Goal: Task Accomplishment & Management: Use online tool/utility

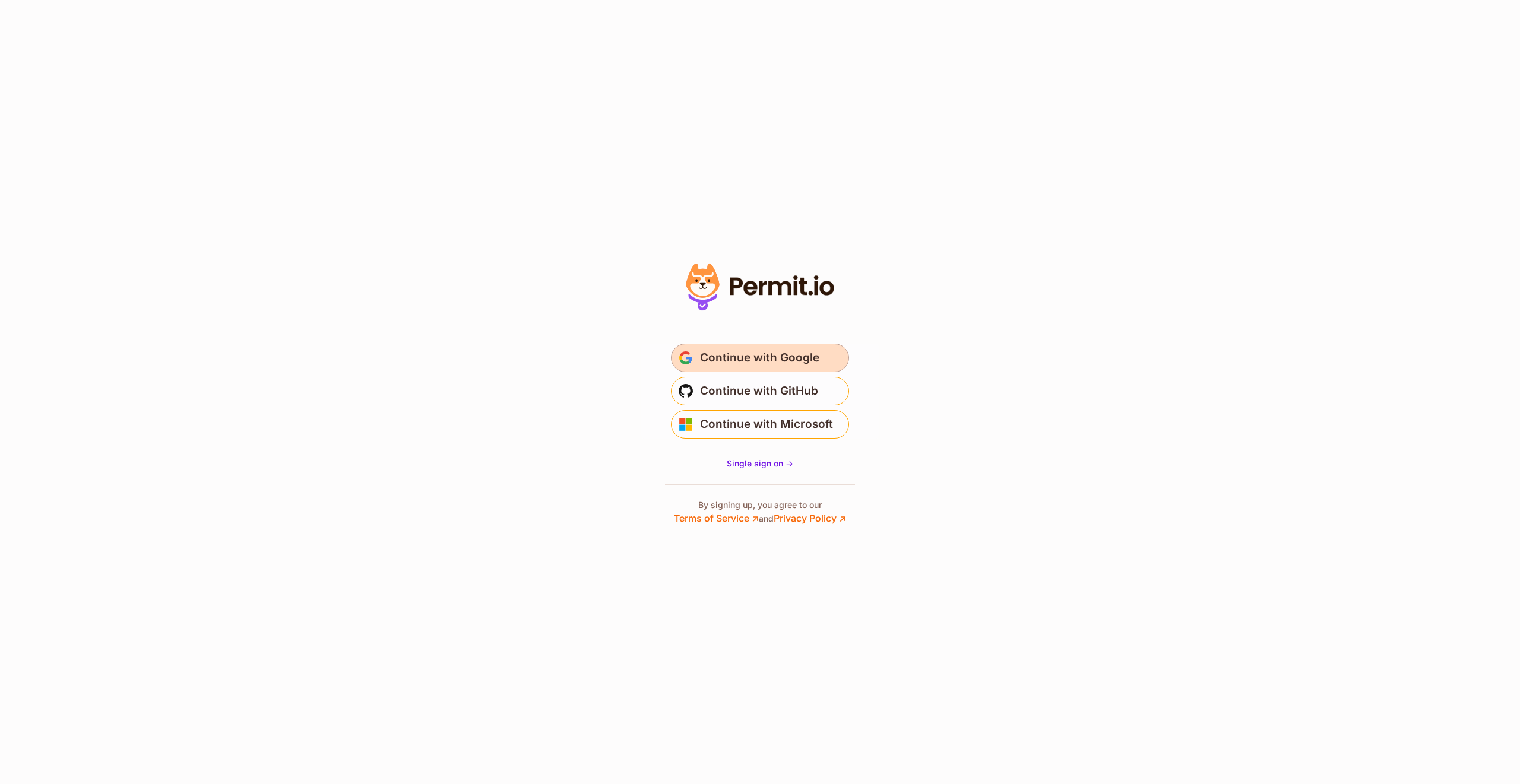
click at [813, 357] on span "Continue with Google" at bounding box center [759, 357] width 119 height 19
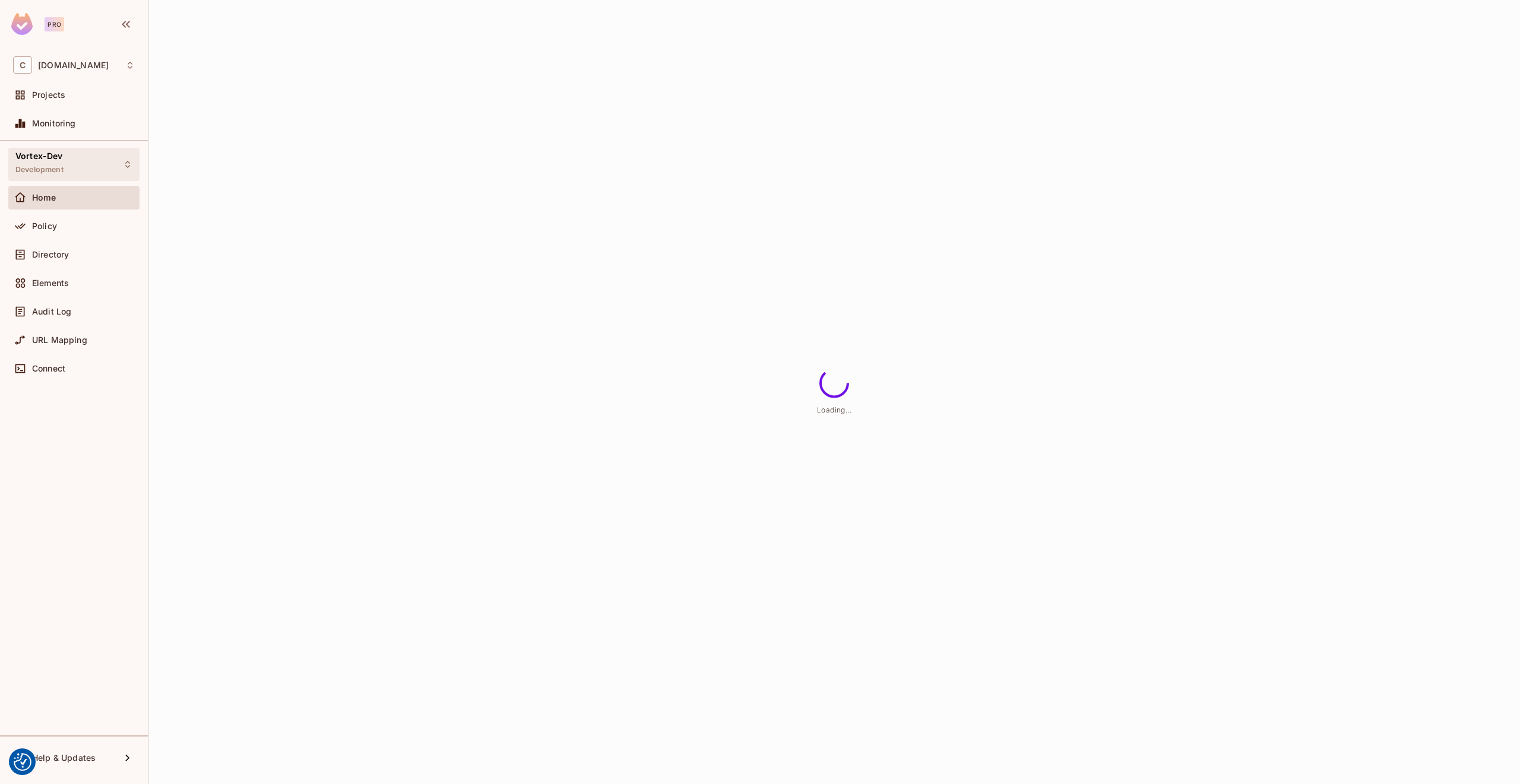
click at [86, 166] on div "Vortex-Dev Development" at bounding box center [74, 163] width 131 height 32
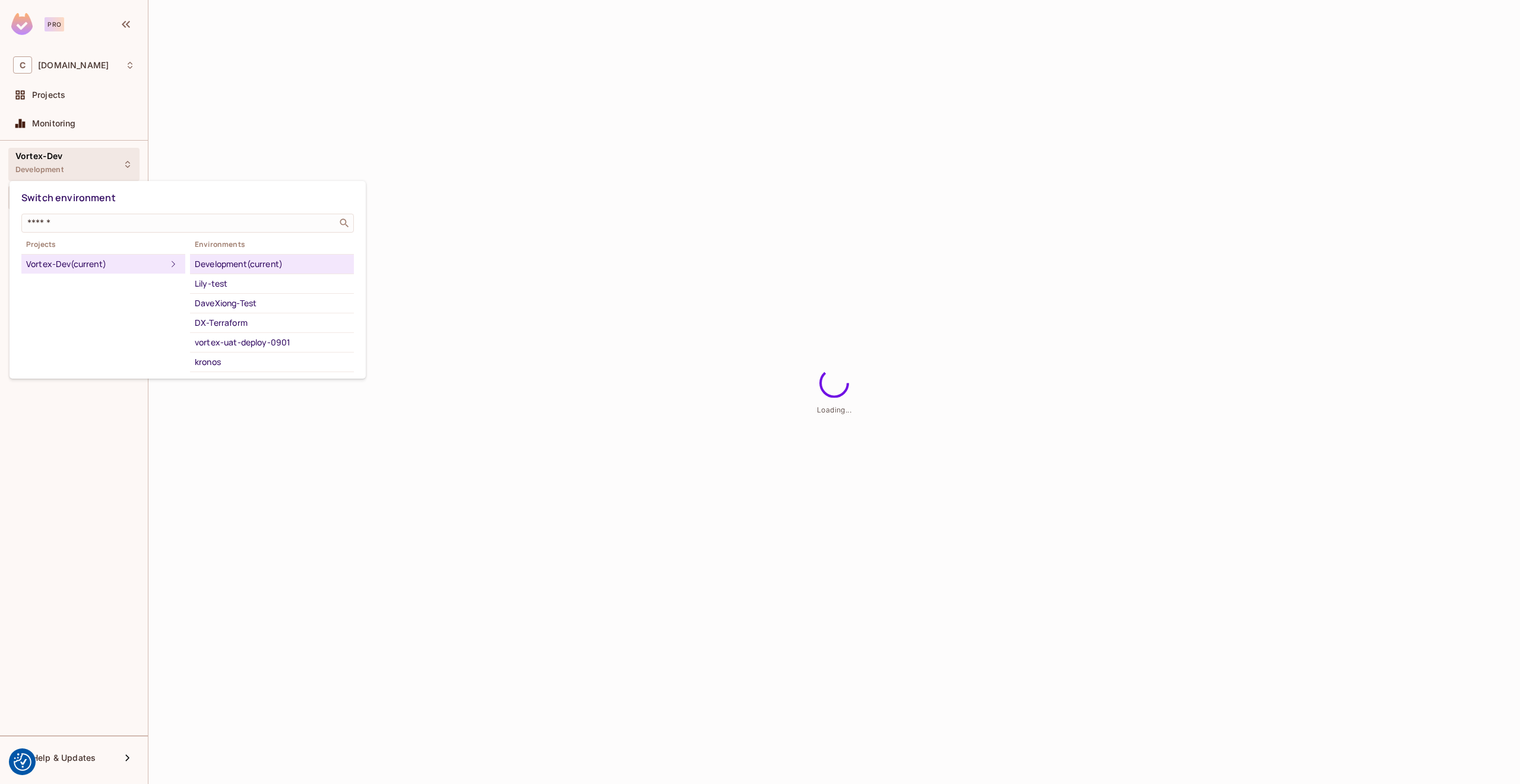
click at [285, 157] on div at bounding box center [760, 392] width 1520 height 784
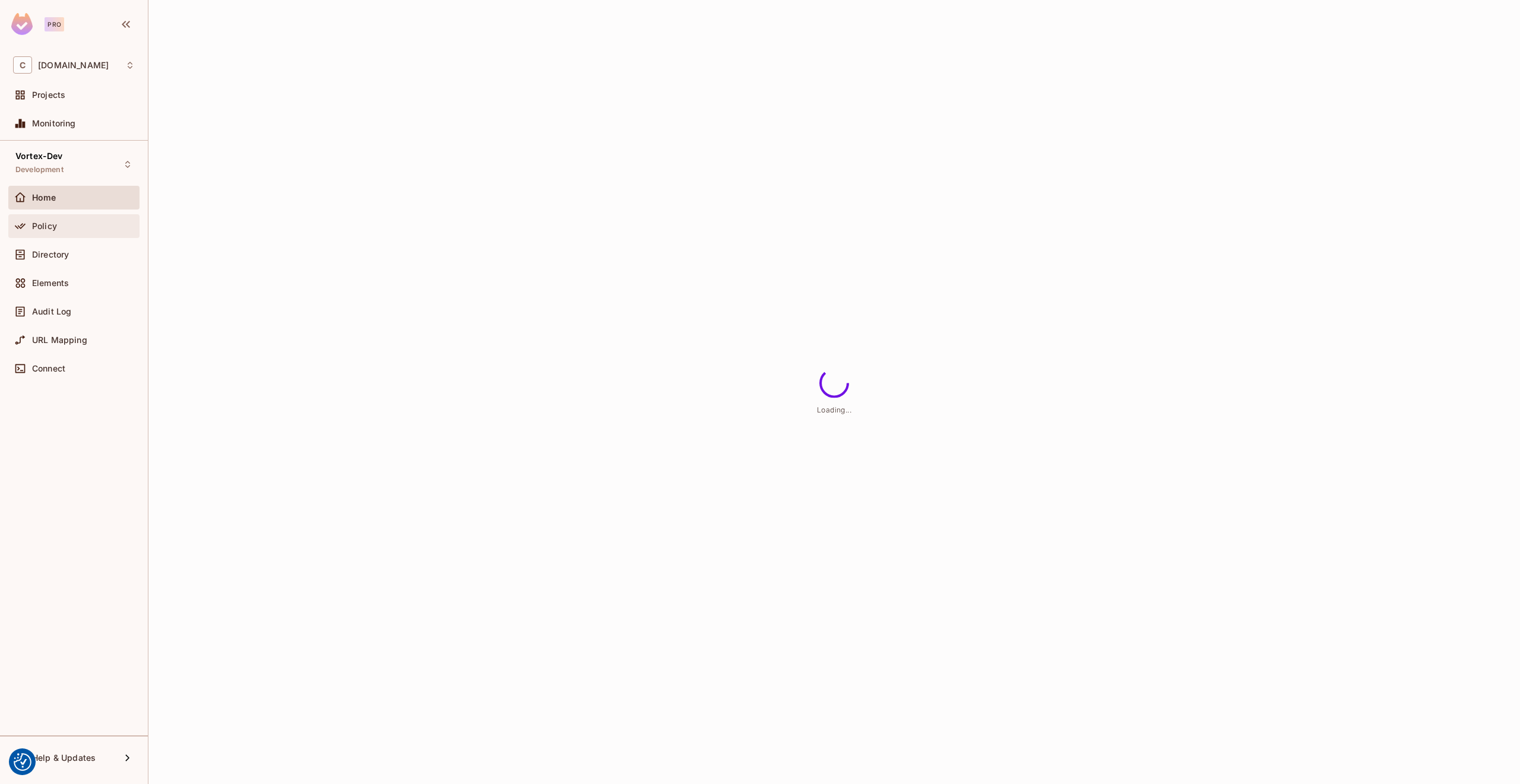
click at [93, 225] on div "Policy" at bounding box center [83, 226] width 103 height 10
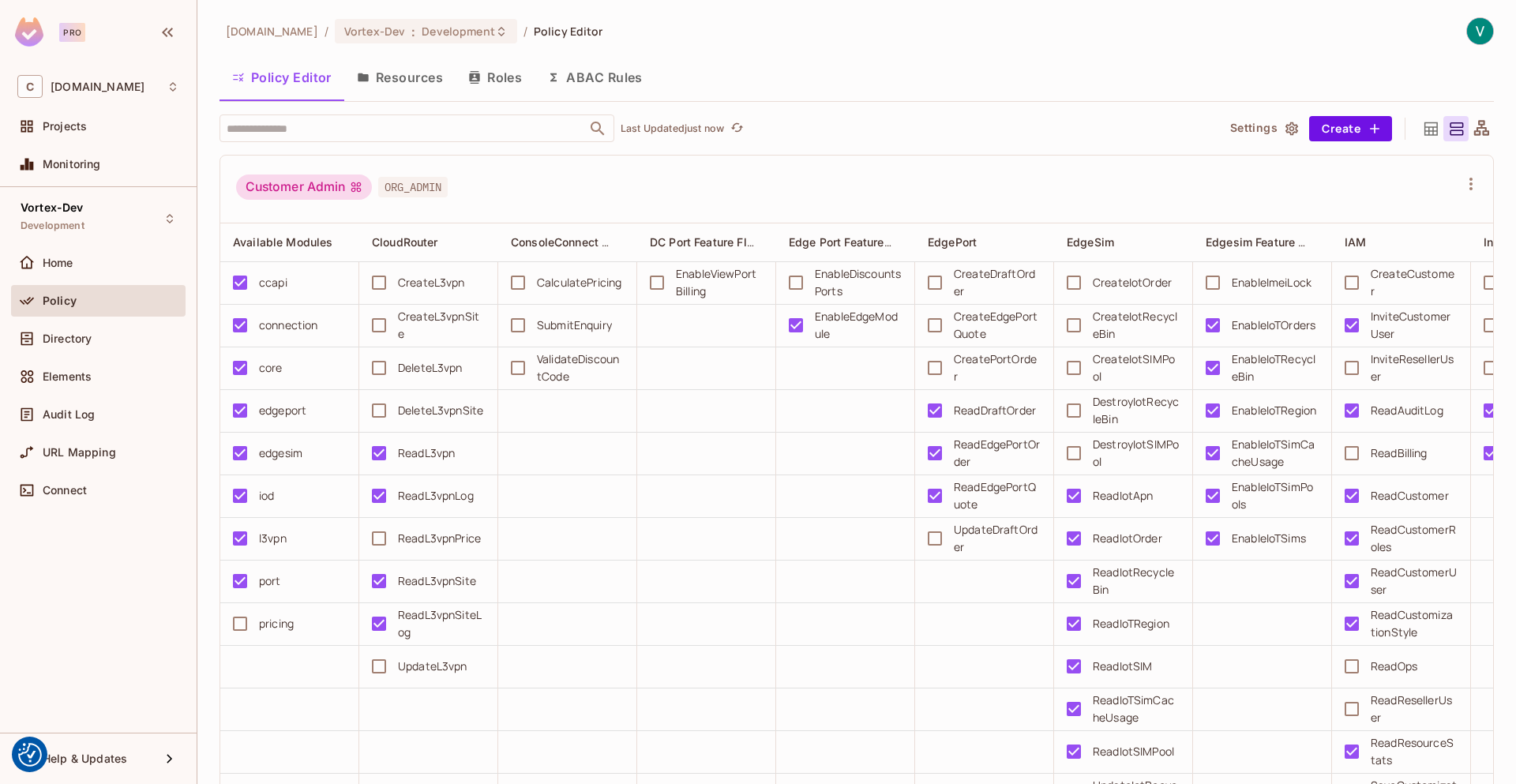
drag, startPoint x: 1222, startPoint y: 76, endPoint x: 1256, endPoint y: 125, distance: 59.6
click at [1226, 77] on div "Policy Editor Resources Roles ABAC Rules" at bounding box center [857, 77] width 1274 height 39
click at [1299, 169] on div "Customer Admin ORG_ADMIN" at bounding box center [857, 189] width 1273 height 68
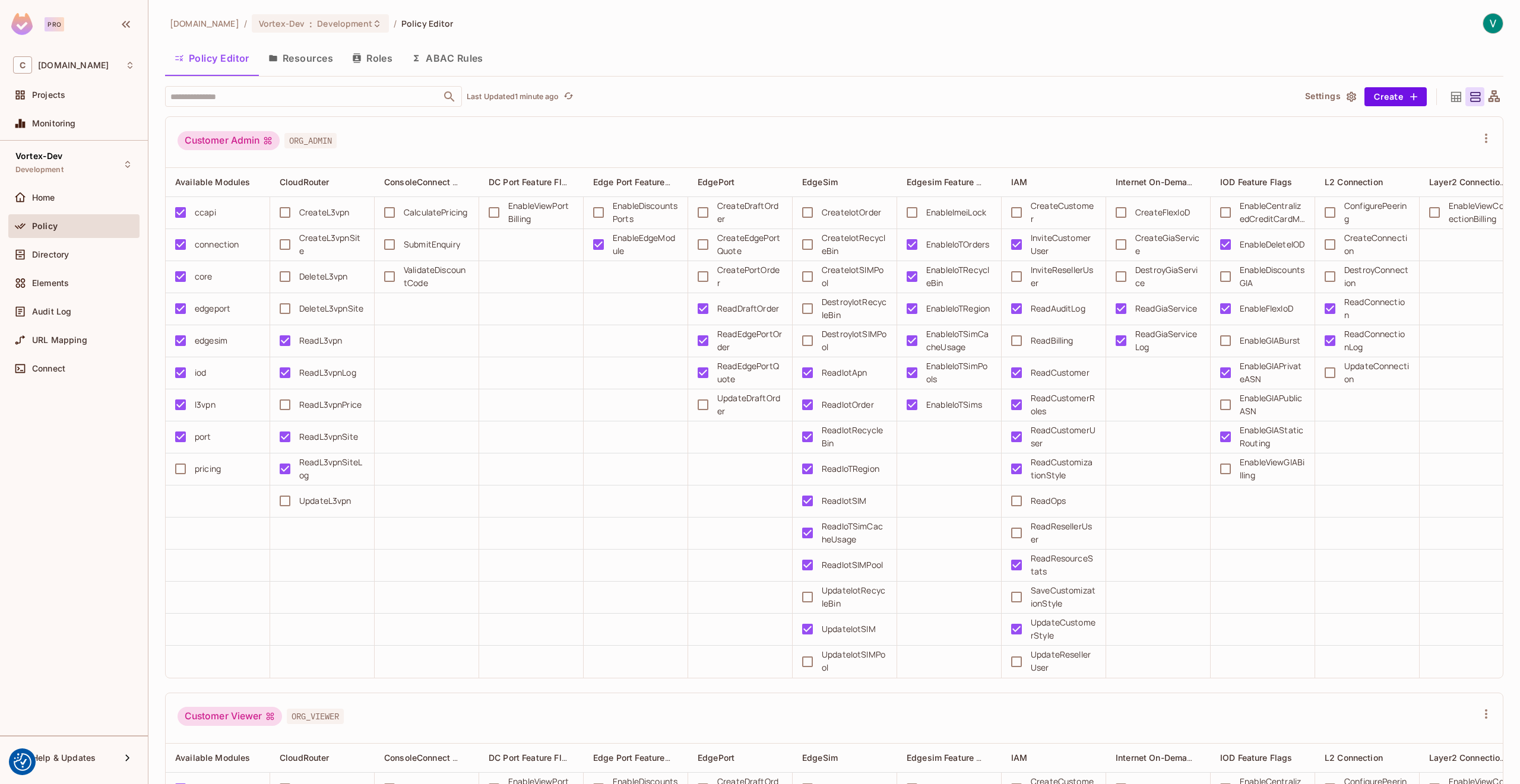
click at [322, 65] on button "Resources" at bounding box center [301, 58] width 84 height 29
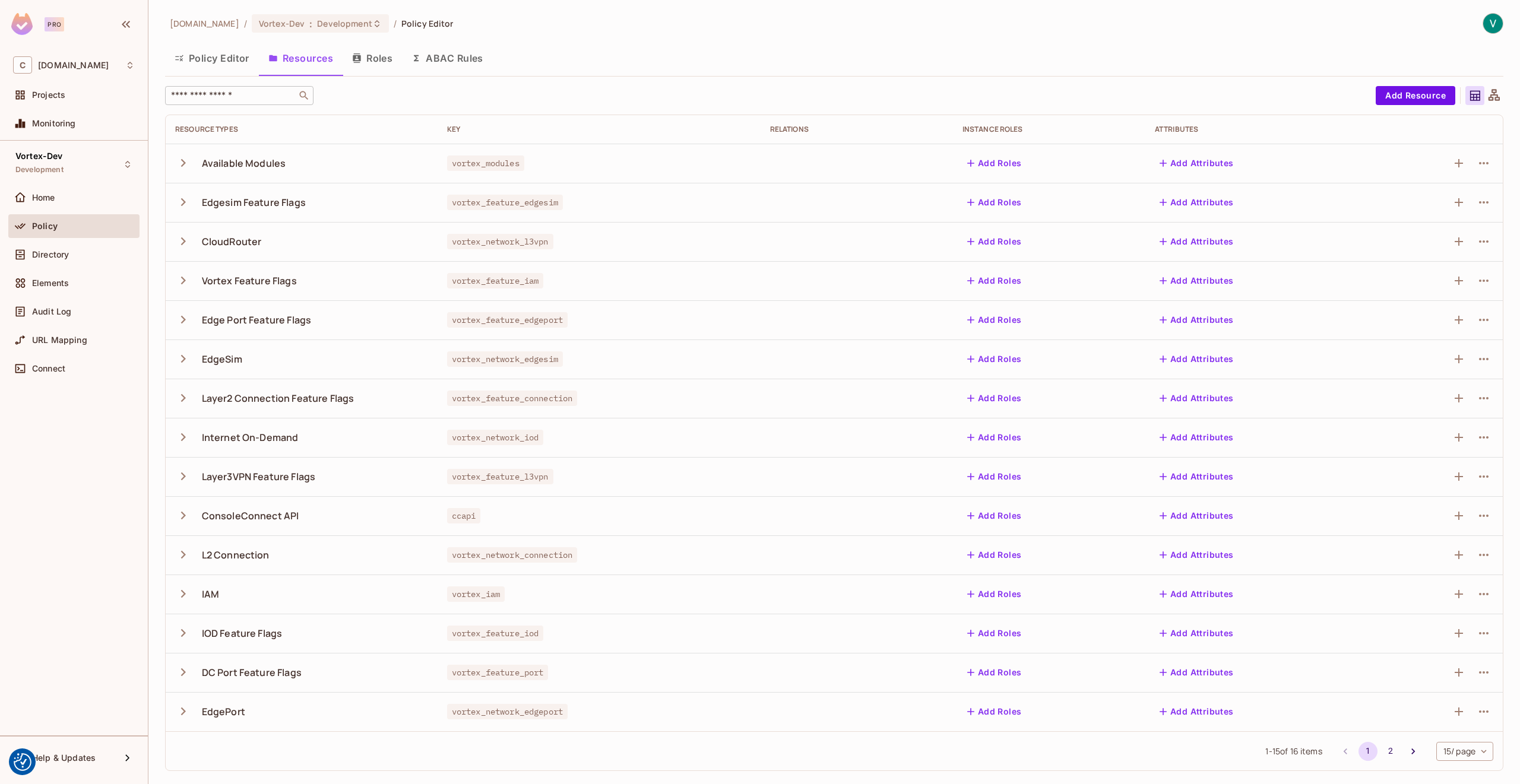
click at [219, 86] on div "​" at bounding box center [239, 95] width 148 height 19
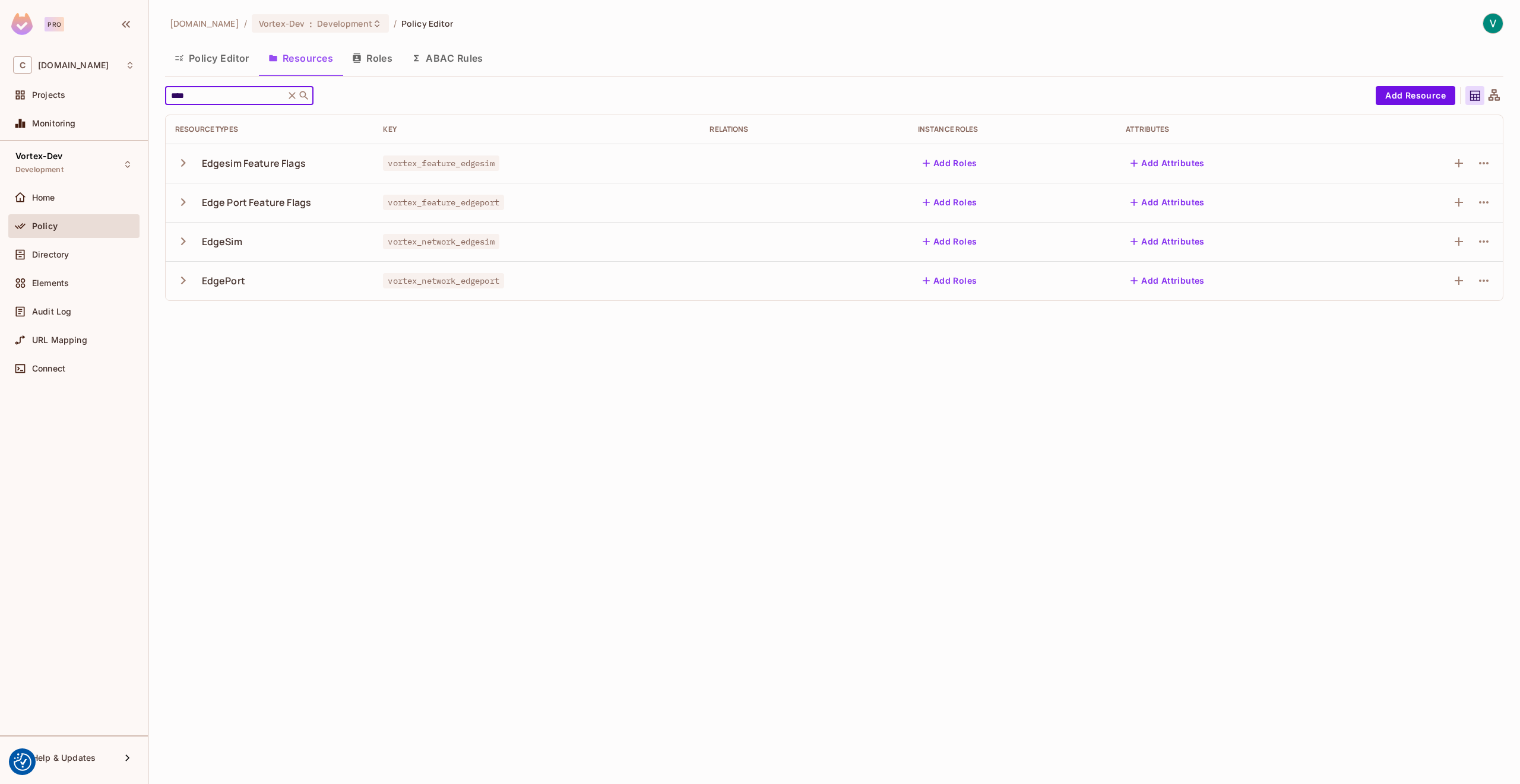
type input "****"
click at [231, 283] on div "EdgePort" at bounding box center [224, 280] width 43 height 13
click at [179, 278] on icon "button" at bounding box center [183, 280] width 16 height 16
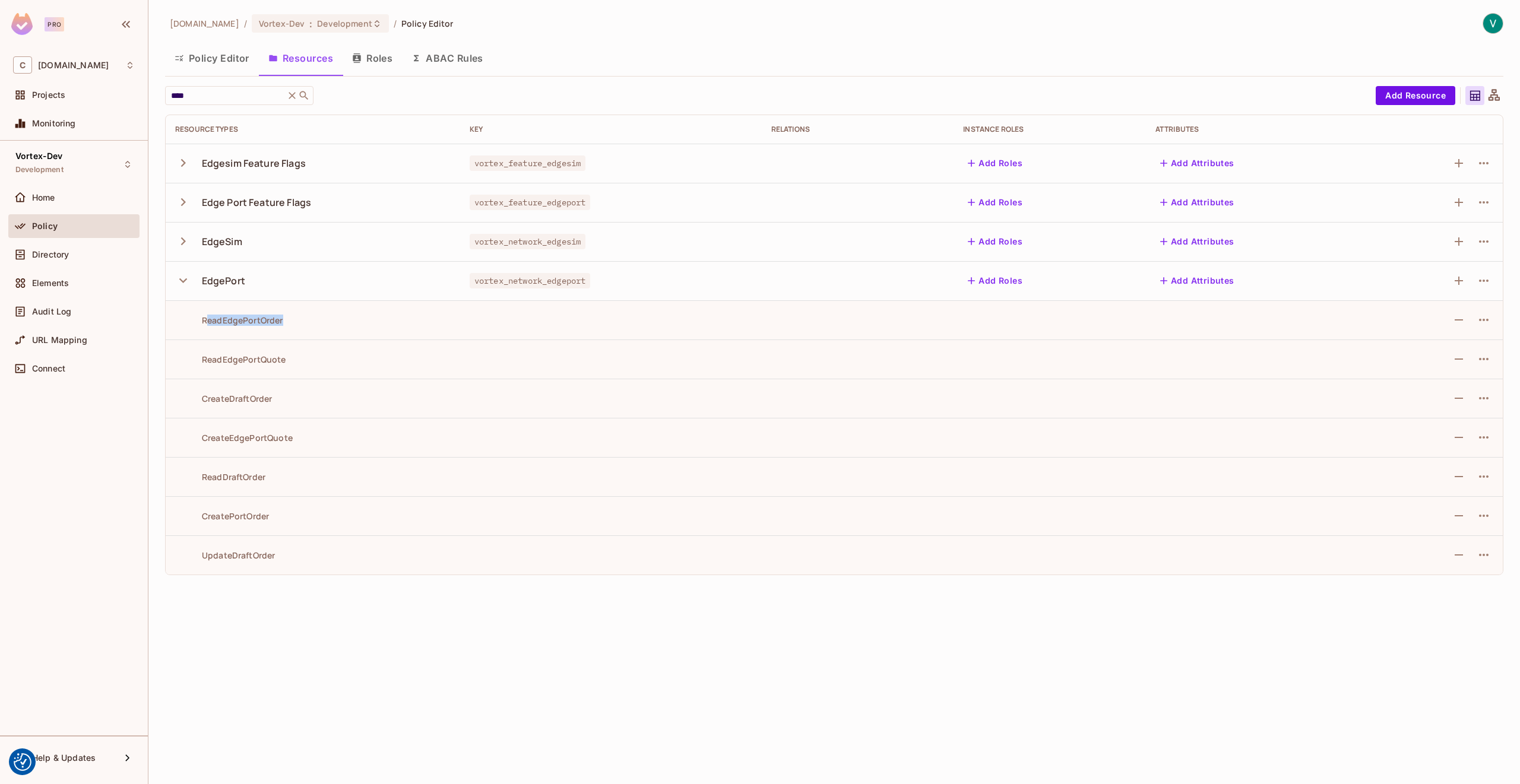
drag, startPoint x: 208, startPoint y: 316, endPoint x: 287, endPoint y: 318, distance: 79.0
click at [287, 318] on div "ReadEdgePortOrder" at bounding box center [313, 320] width 276 height 11
drag, startPoint x: 182, startPoint y: 354, endPoint x: 324, endPoint y: 349, distance: 142.1
click at [324, 349] on td "ReadEdgePortQuote" at bounding box center [313, 359] width 295 height 39
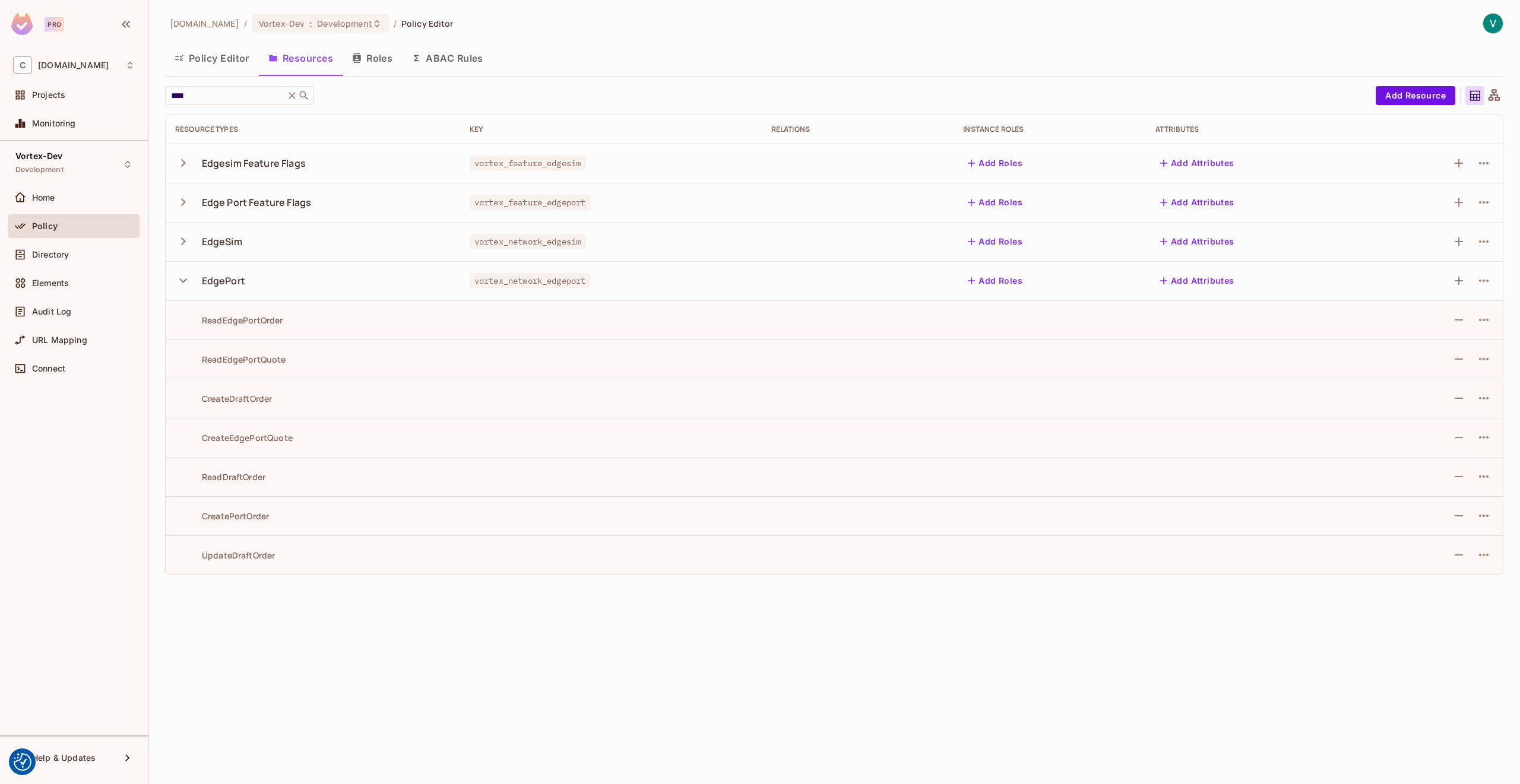
click at [257, 364] on div "ReadEdgePortQuote" at bounding box center [230, 359] width 111 height 11
click at [253, 363] on div "ReadEdgePortQuote" at bounding box center [230, 359] width 111 height 11
click at [186, 204] on icon "button" at bounding box center [183, 202] width 16 height 16
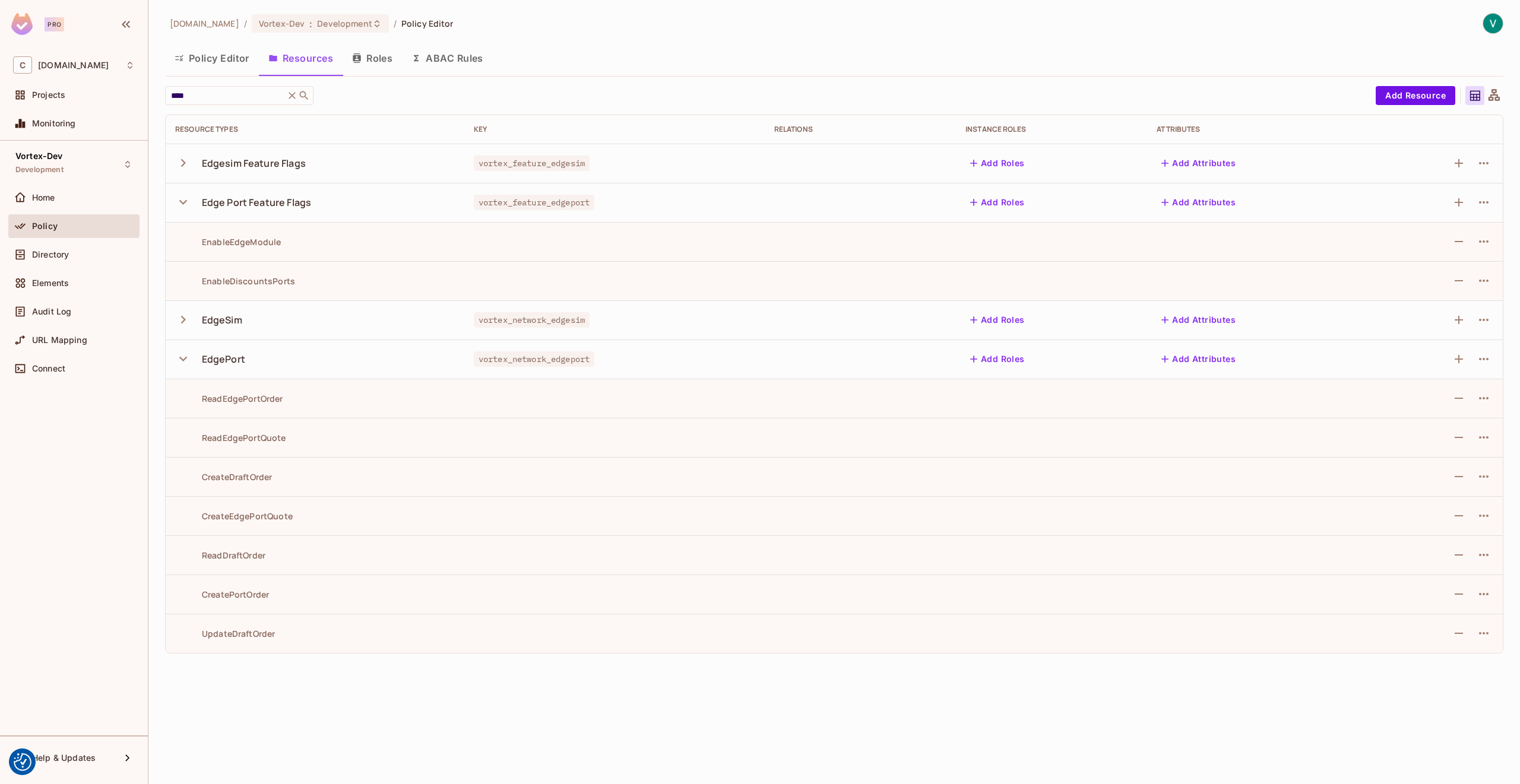
click at [218, 238] on div "EnableEdgeModule" at bounding box center [228, 242] width 106 height 11
click at [223, 239] on div "EnableEdgeModule" at bounding box center [228, 242] width 106 height 11
drag, startPoint x: 187, startPoint y: 243, endPoint x: 312, endPoint y: 250, distance: 125.2
click at [312, 250] on td "EnableEdgeModule" at bounding box center [315, 242] width 299 height 39
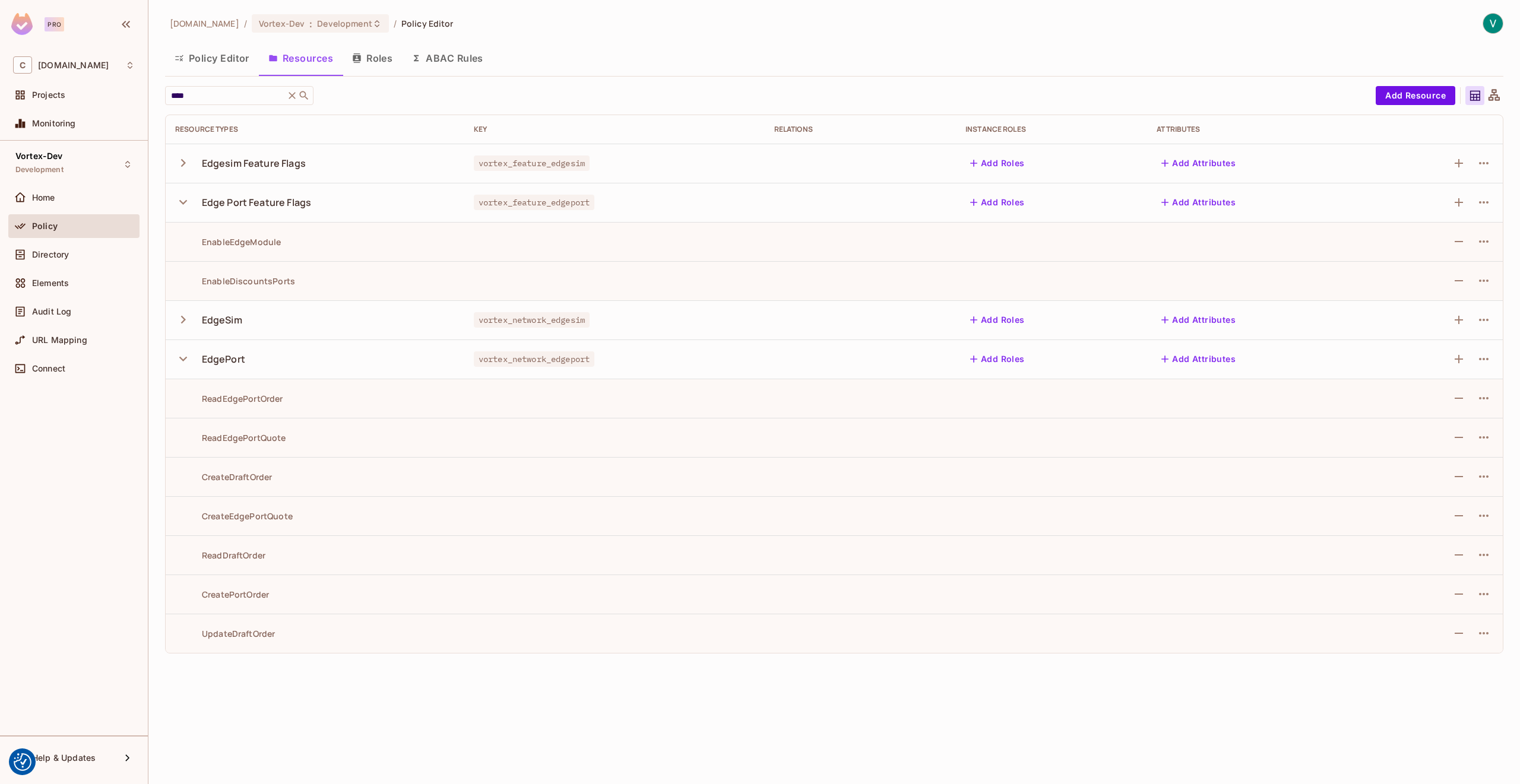
click at [200, 278] on div "EnableDiscountsPorts" at bounding box center [235, 281] width 120 height 11
drag, startPoint x: 195, startPoint y: 278, endPoint x: 339, endPoint y: 296, distance: 145.1
click at [339, 296] on td "EnableDiscountsPorts" at bounding box center [315, 281] width 299 height 39
click at [195, 403] on td "ReadEdgePortOrder" at bounding box center [315, 398] width 299 height 39
drag, startPoint x: 224, startPoint y: 432, endPoint x: 350, endPoint y: 628, distance: 233.0
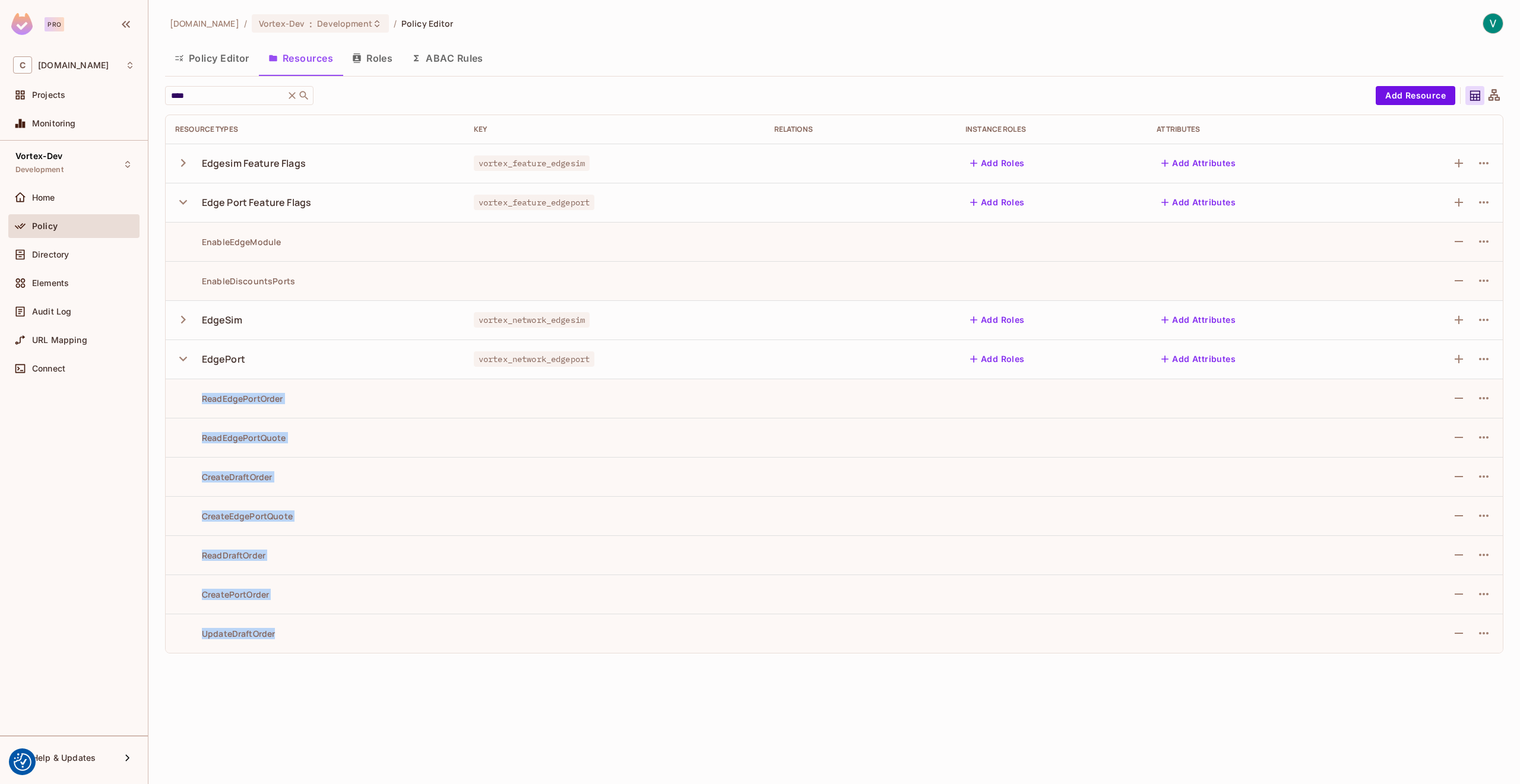
click at [350, 628] on tbody "Edgesim Feature Flags vortex_feature_edgesim Add Roles Add Attributes Edge Port…" at bounding box center [835, 398] width 1338 height 509
click at [350, 628] on div "UpdateDraftOrder" at bounding box center [315, 633] width 280 height 11
drag, startPoint x: 293, startPoint y: 643, endPoint x: 169, endPoint y: 397, distance: 275.5
click at [169, 397] on tbody "Edgesim Feature Flags vortex_feature_edgesim Add Roles Add Attributes Edge Port…" at bounding box center [835, 398] width 1338 height 509
click at [976, 9] on div "[DOMAIN_NAME] / Vortex-Dev : Development / Policy Editor Policy Editor Resource…" at bounding box center [834, 392] width 1372 height 784
